Goal: Check status: Check status

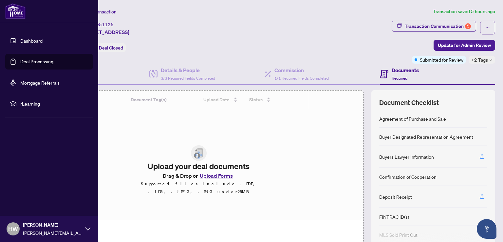
click at [20, 40] on link "Dashboard" at bounding box center [31, 41] width 22 height 6
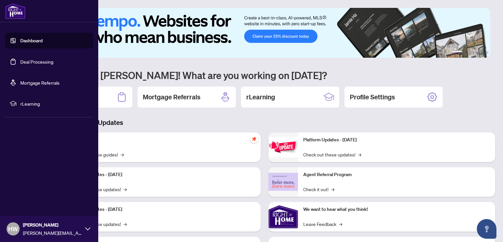
click at [20, 62] on link "Deal Processing" at bounding box center [36, 62] width 33 height 6
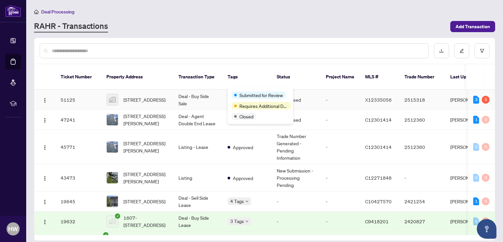
click at [238, 91] on div "Submitted for Review" at bounding box center [261, 95] width 58 height 8
drag, startPoint x: 490, startPoint y: 83, endPoint x: 493, endPoint y: 97, distance: 14.7
click at [493, 97] on td "3 5" at bounding box center [481, 100] width 27 height 20
click at [485, 70] on th at bounding box center [490, 77] width 10 height 26
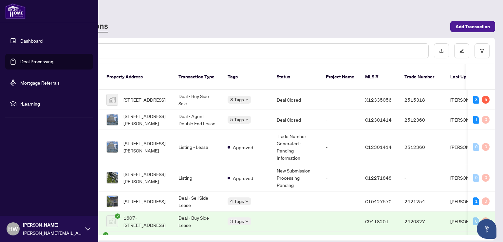
click at [28, 65] on link "Deal Processing" at bounding box center [36, 62] width 33 height 6
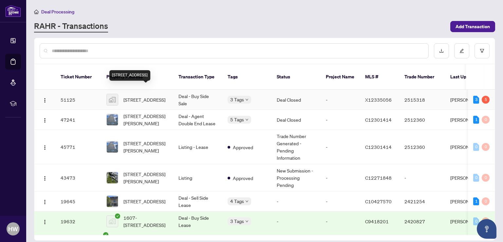
click at [146, 96] on span "[STREET_ADDRESS]" at bounding box center [145, 99] width 42 height 7
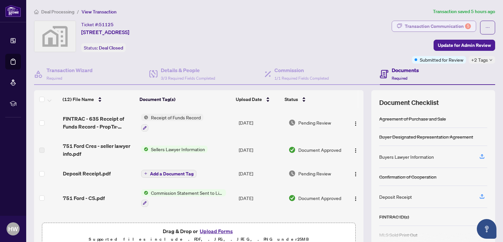
click at [447, 26] on div "Transaction Communication 5" at bounding box center [438, 26] width 66 height 10
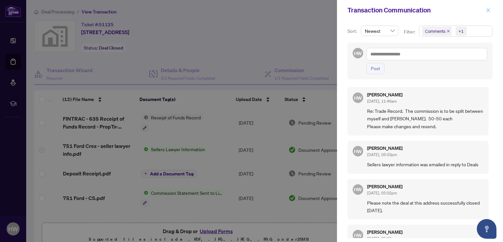
click at [486, 13] on span "button" at bounding box center [488, 10] width 5 height 10
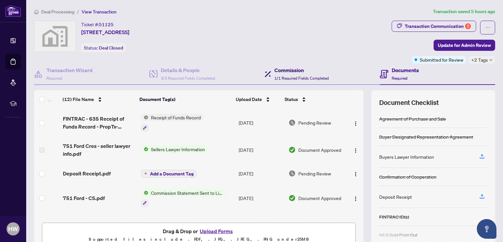
click at [286, 74] on div "Commission 1/1 Required Fields Completed" at bounding box center [302, 73] width 54 height 15
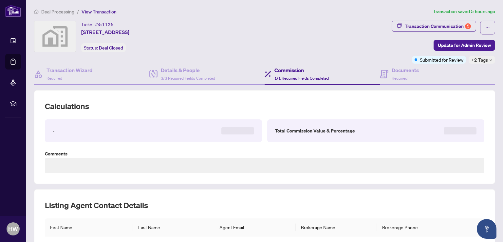
type textarea "**********"
